Goal: Task Accomplishment & Management: Use online tool/utility

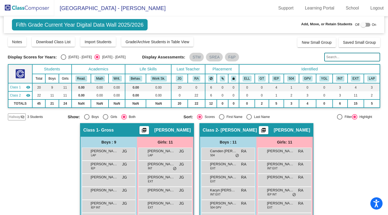
click at [31, 9] on img at bounding box center [27, 8] width 54 height 16
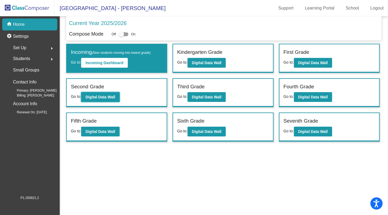
click at [112, 100] on button "Digital Data Wall" at bounding box center [100, 97] width 38 height 10
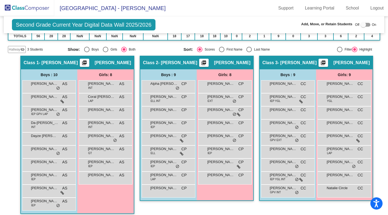
scroll to position [76, 0]
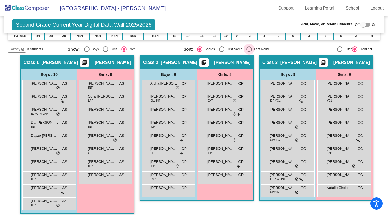
click at [249, 48] on div "Select an option" at bounding box center [248, 48] width 5 height 5
click at [249, 52] on input "Last Name" at bounding box center [249, 52] width 0 height 0
radio input "true"
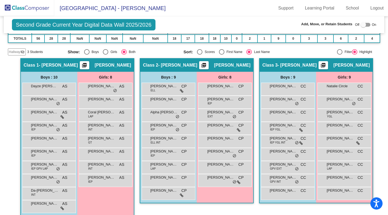
scroll to position [71, 0]
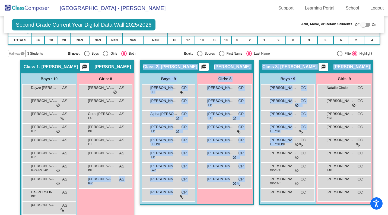
drag, startPoint x: 283, startPoint y: 144, endPoint x: 112, endPoint y: 198, distance: 179.7
click at [112, 198] on div "Hallway - Hallway Class picture_as_pdf Add Student First Name Last Name Student…" at bounding box center [194, 141] width 373 height 163
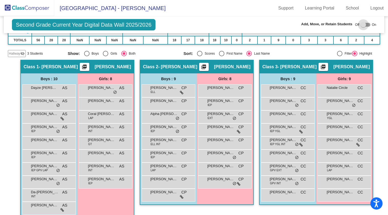
click at [365, 25] on div at bounding box center [366, 25] width 10 height 4
checkbox input "true"
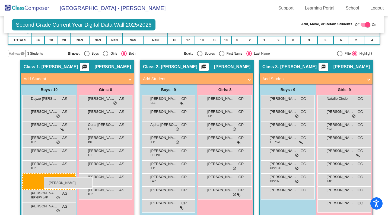
drag, startPoint x: 281, startPoint y: 155, endPoint x: 44, endPoint y: 177, distance: 238.5
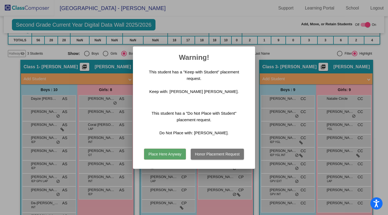
click at [165, 153] on button "Place Here Anyway" at bounding box center [165, 153] width 42 height 11
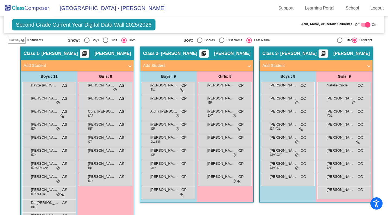
scroll to position [84, 0]
